Goal: Transaction & Acquisition: Book appointment/travel/reservation

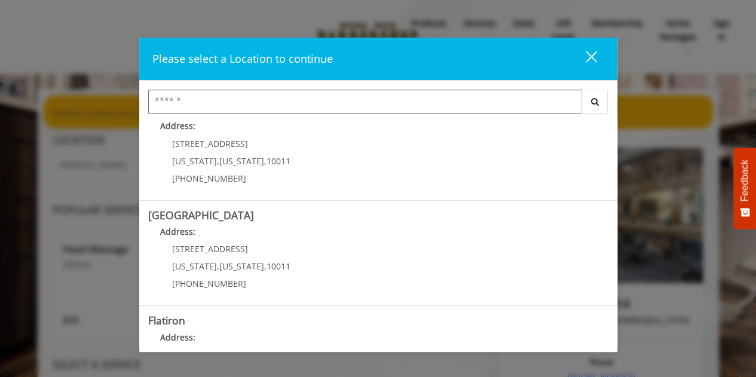
scroll to position [141, 0]
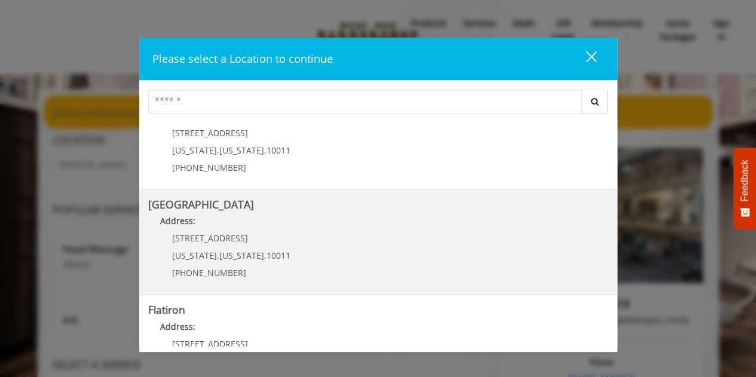
click at [267, 258] on span "10011" at bounding box center [279, 255] width 24 height 11
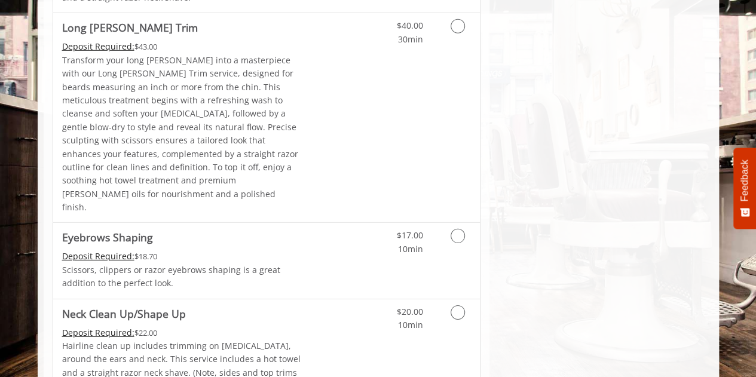
scroll to position [1718, 0]
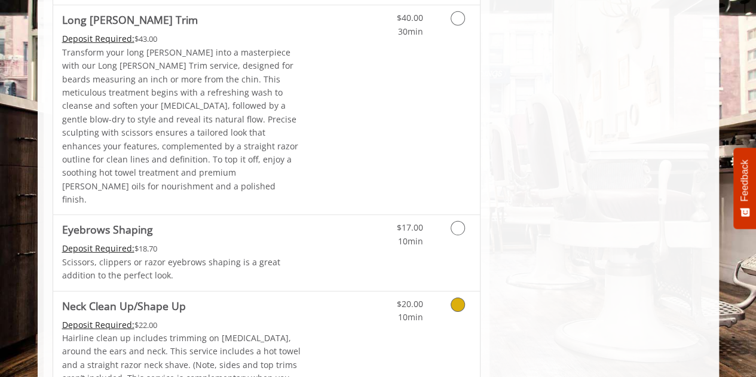
click at [462, 298] on icon "Grooming services" at bounding box center [458, 305] width 14 height 14
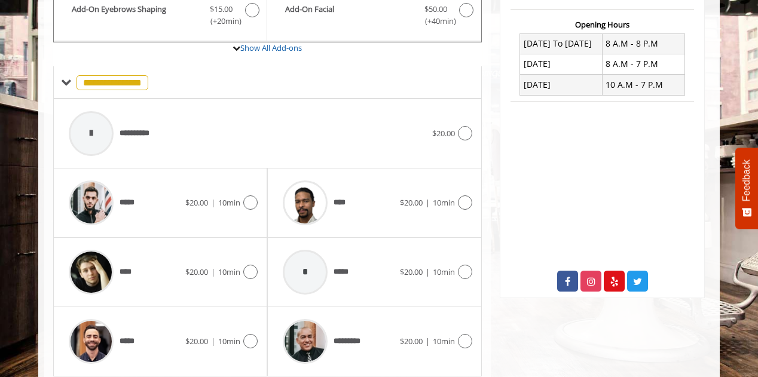
scroll to position [446, 0]
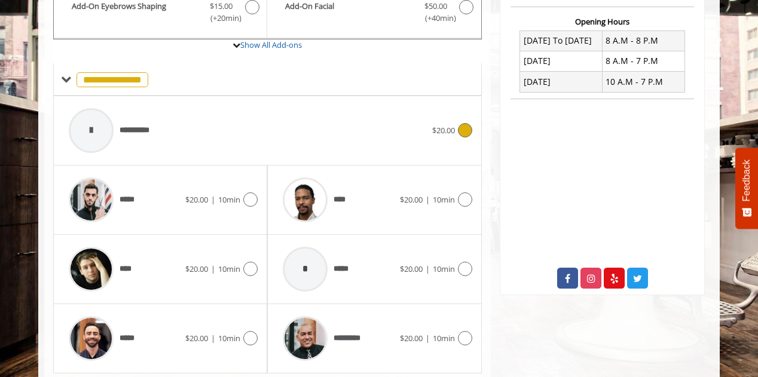
click at [463, 129] on icon at bounding box center [465, 130] width 14 height 14
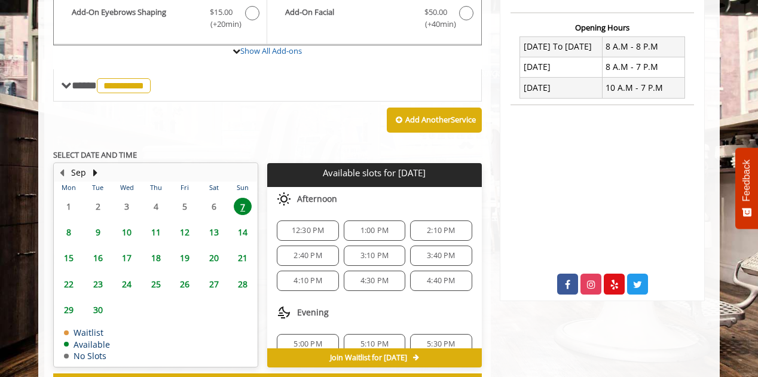
scroll to position [441, 0]
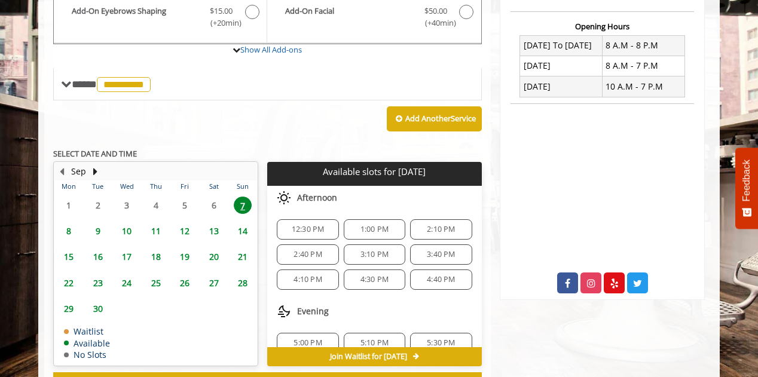
click at [310, 225] on span "12:30 PM" at bounding box center [308, 230] width 33 height 10
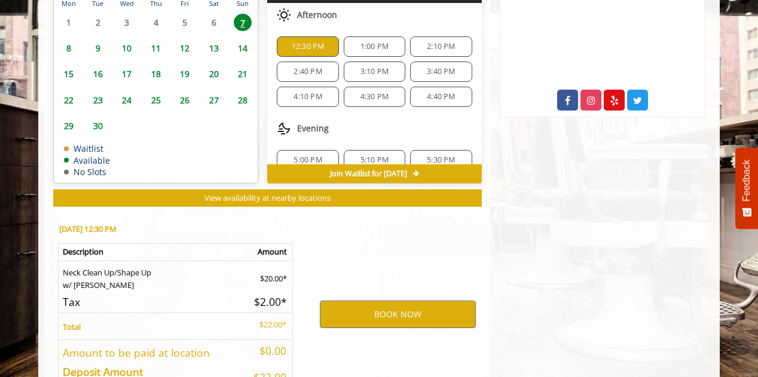
scroll to position [700, 0]
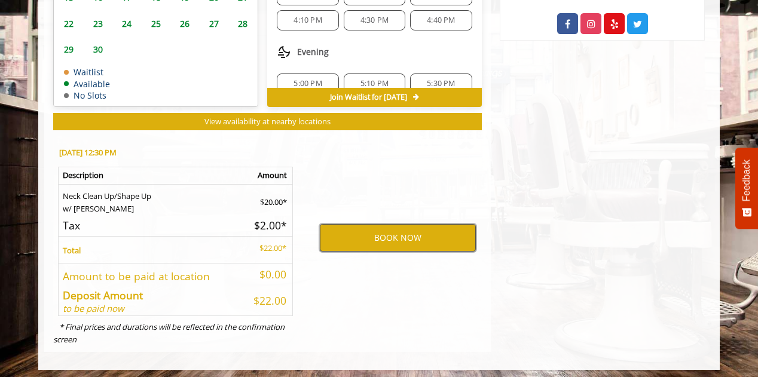
click at [406, 234] on button "BOOK NOW" at bounding box center [398, 237] width 156 height 27
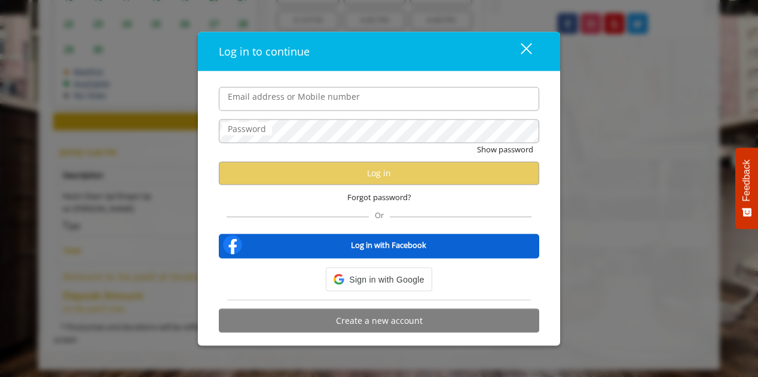
type input "**********"
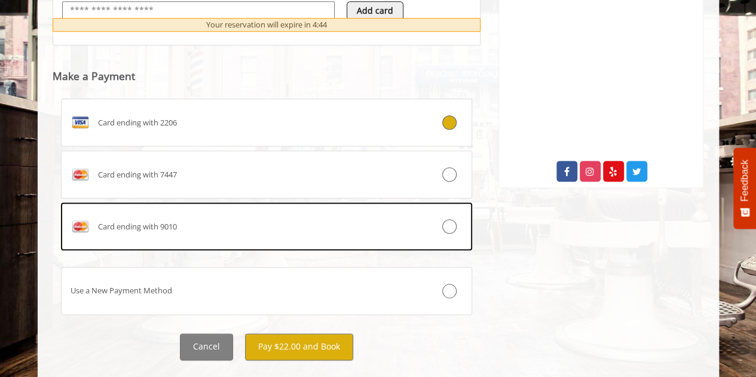
scroll to position [576, 0]
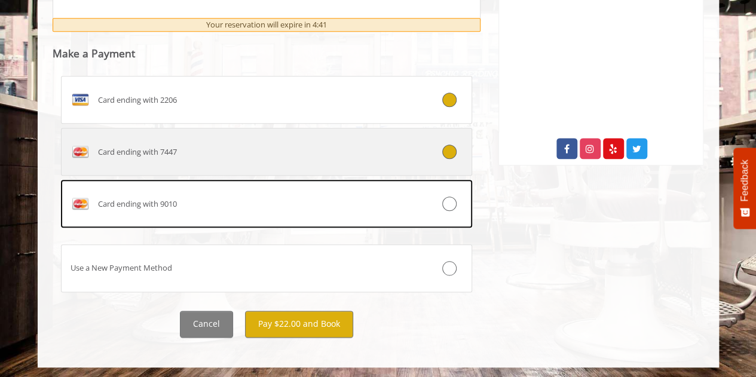
click at [443, 154] on icon at bounding box center [449, 152] width 14 height 14
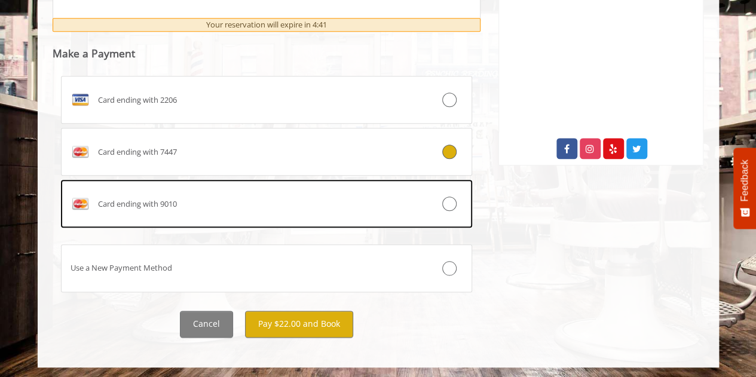
scroll to position [549, 0]
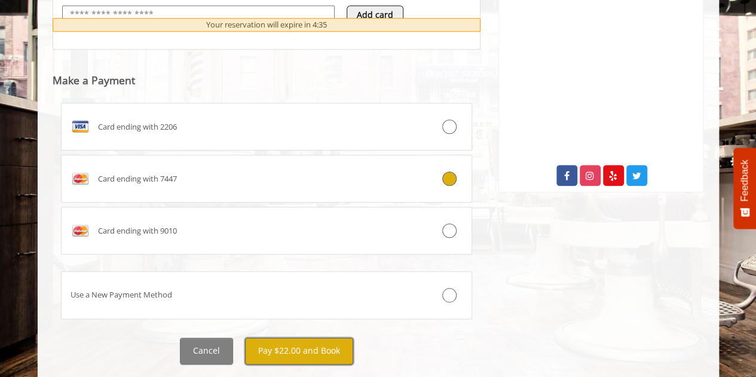
click at [296, 351] on button "Pay $22.00 and Book" at bounding box center [299, 351] width 108 height 27
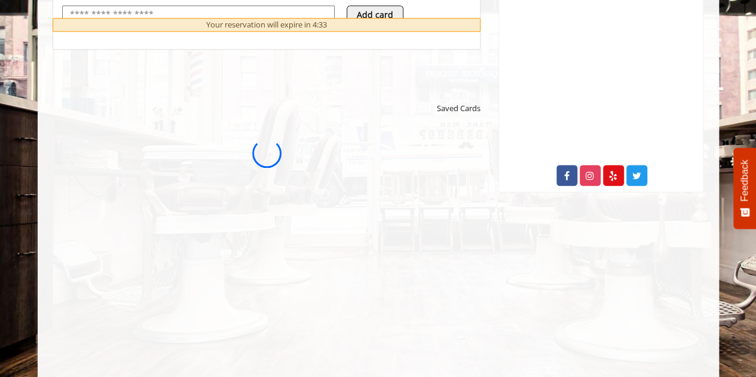
scroll to position [0, 0]
